Goal: Task Accomplishment & Management: Manage account settings

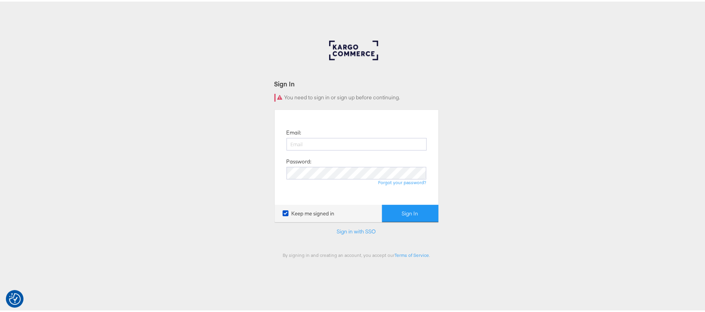
type input "[PERSON_NAME][EMAIL_ADDRESS][PERSON_NAME][DOMAIN_NAME]"
click at [382, 204] on button "Sign In" at bounding box center [410, 213] width 56 height 18
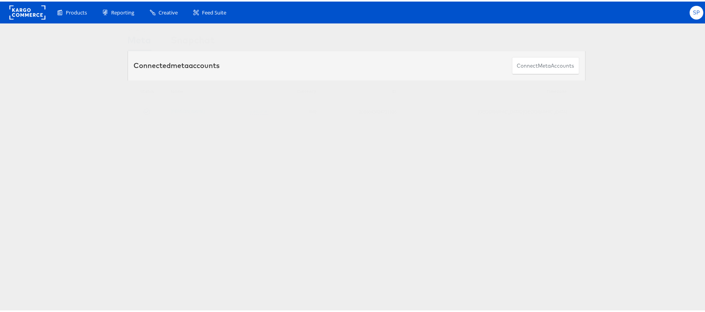
click at [690, 6] on div "SP" at bounding box center [697, 11] width 14 height 14
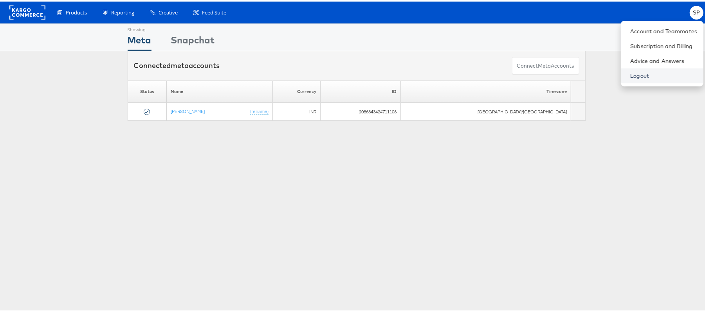
click at [630, 75] on link "Logout" at bounding box center [663, 74] width 67 height 8
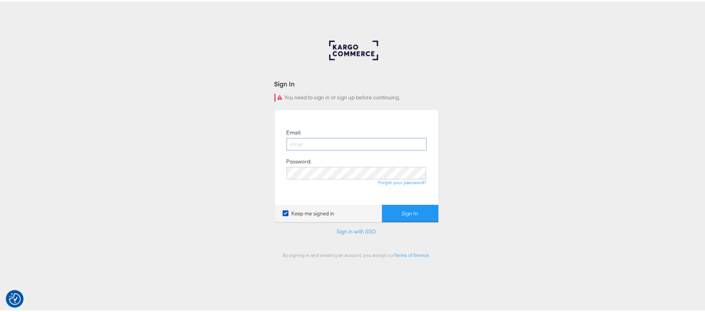
click at [313, 148] on input "email" at bounding box center [356, 143] width 140 height 13
type input "[PERSON_NAME][EMAIL_ADDRESS][PERSON_NAME][DOMAIN_NAME]"
click at [382, 204] on button "Sign In" at bounding box center [410, 213] width 56 height 18
type input "[PERSON_NAME][EMAIL_ADDRESS][PERSON_NAME][DOMAIN_NAME]"
click at [382, 204] on button "Sign In" at bounding box center [410, 213] width 56 height 18
